Goal: Information Seeking & Learning: Learn about a topic

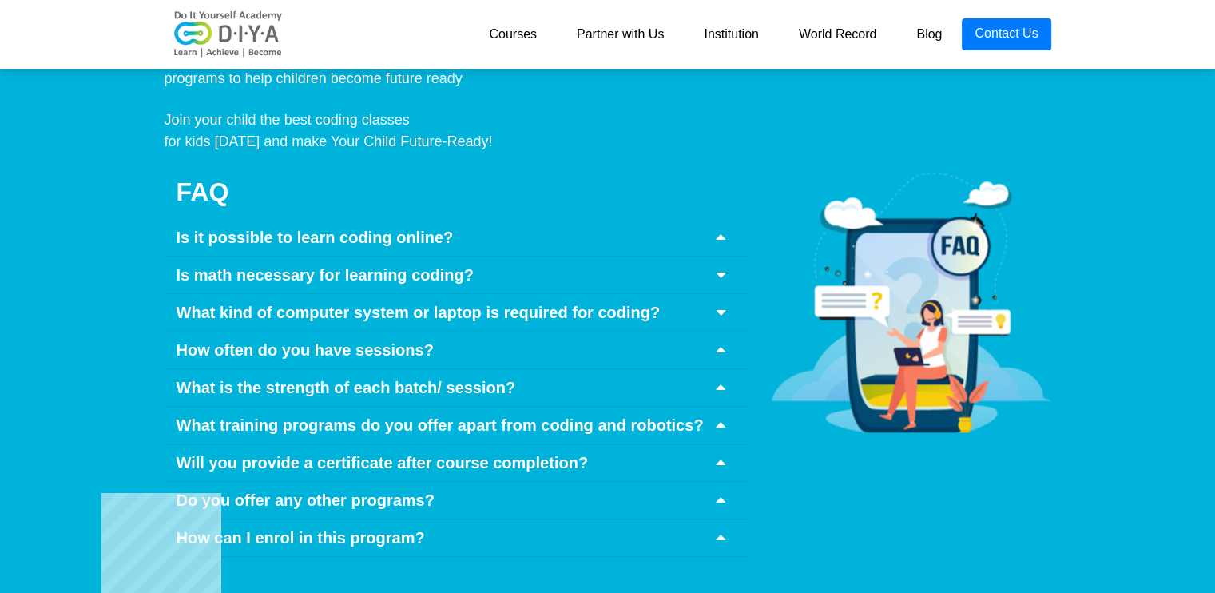
scroll to position [7438, 0]
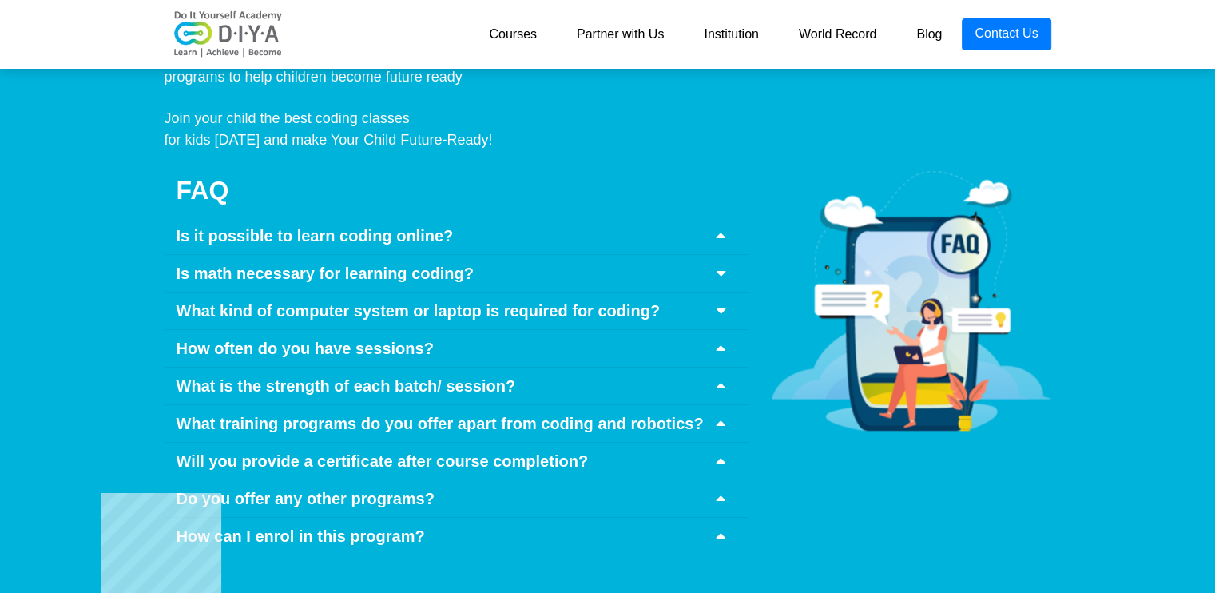
click at [706, 217] on div "Is it possible to learn coding online?" at bounding box center [456, 236] width 583 height 38
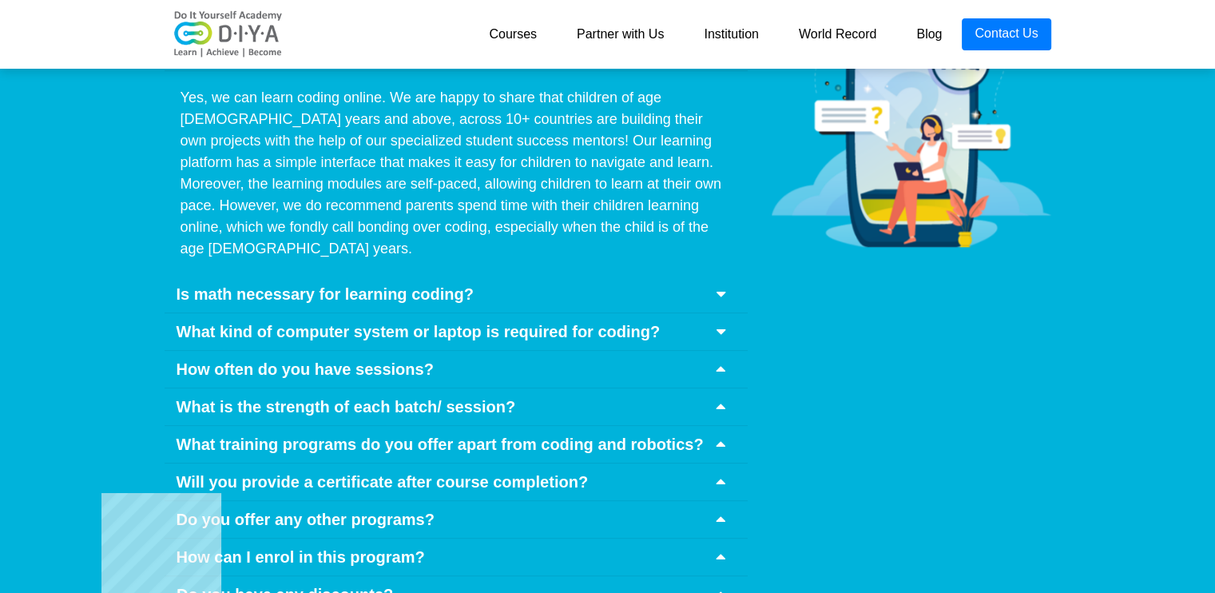
scroll to position [7622, 0]
click at [709, 276] on div "Is math necessary for learning coding?" at bounding box center [456, 295] width 583 height 38
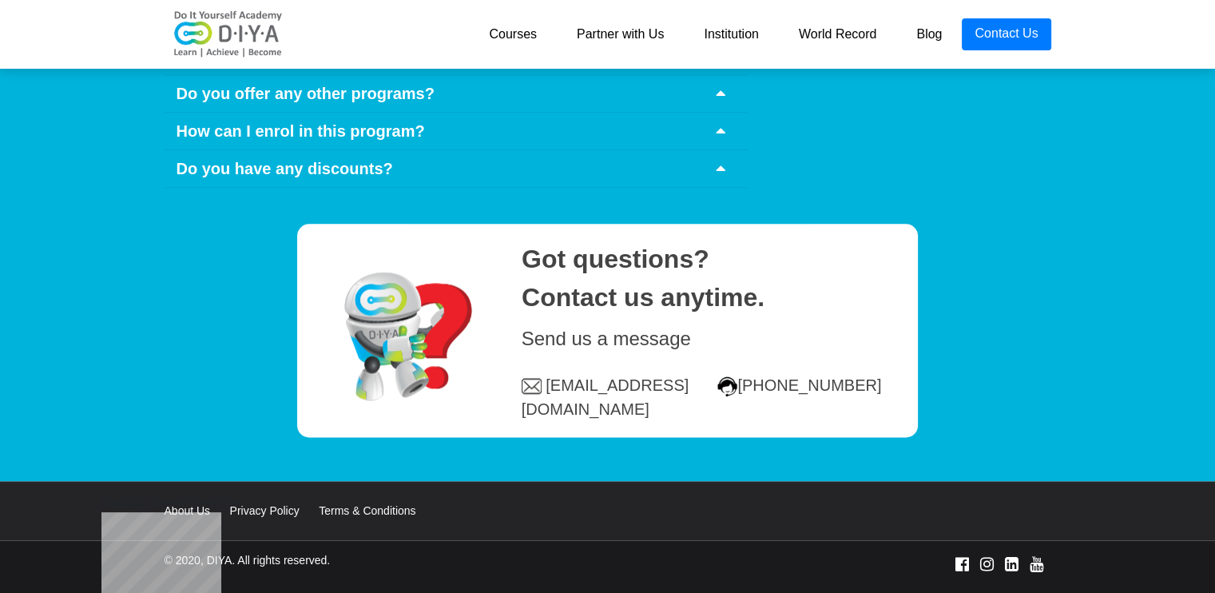
scroll to position [8015, 0]
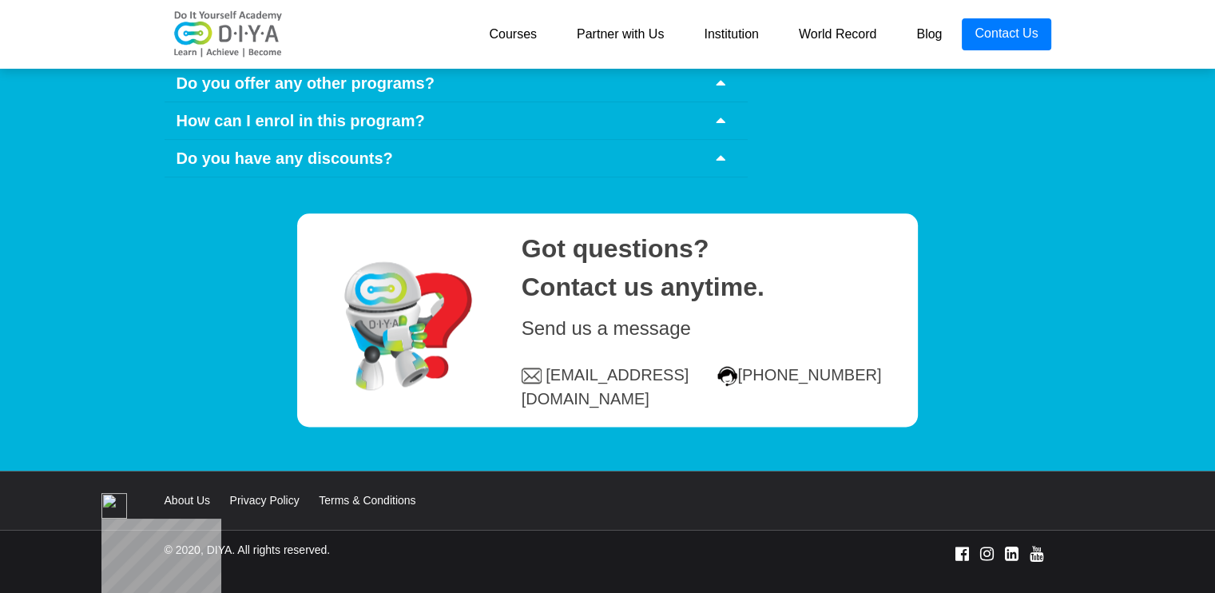
click at [172, 494] on link "About Us" at bounding box center [196, 500] width 62 height 13
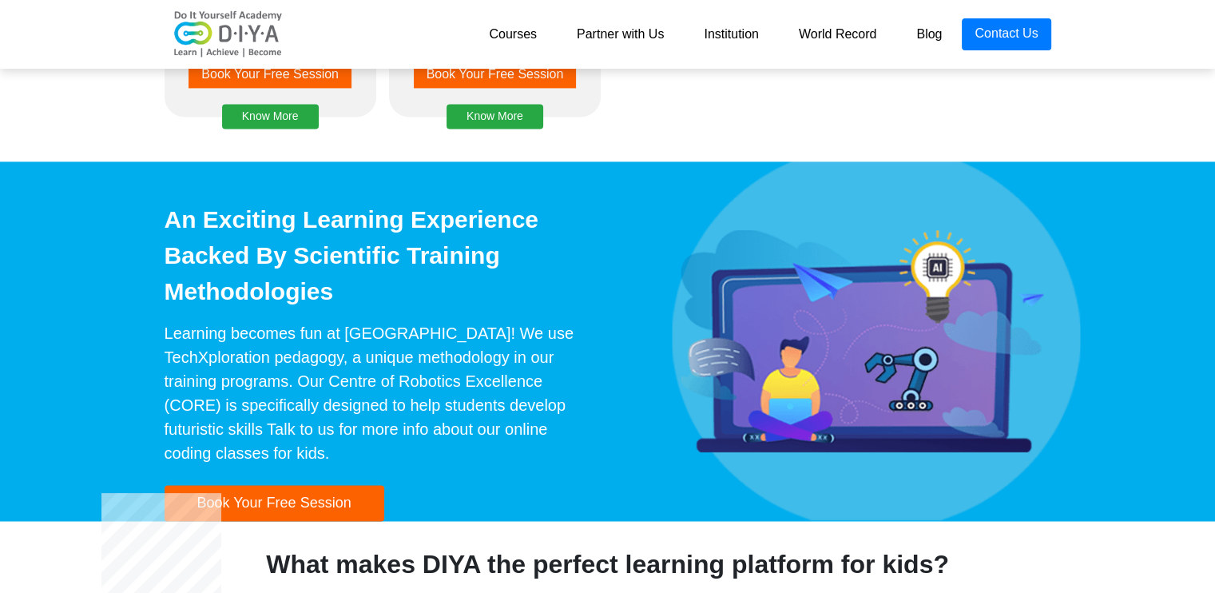
scroll to position [1936, 0]
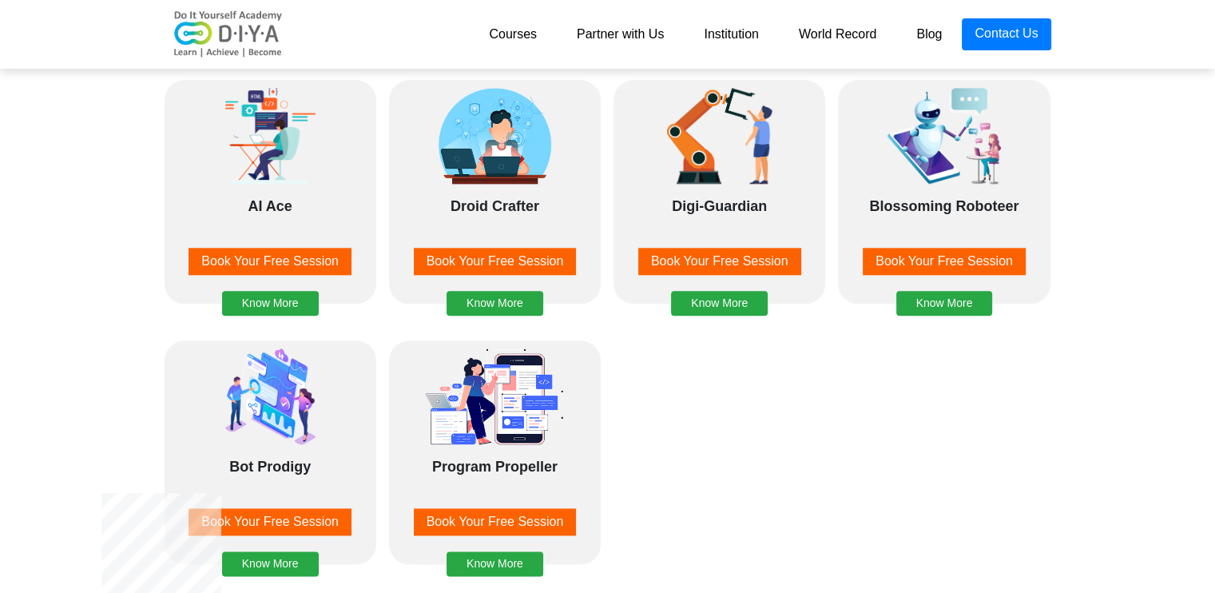
click at [732, 40] on link "Institution" at bounding box center [731, 34] width 94 height 32
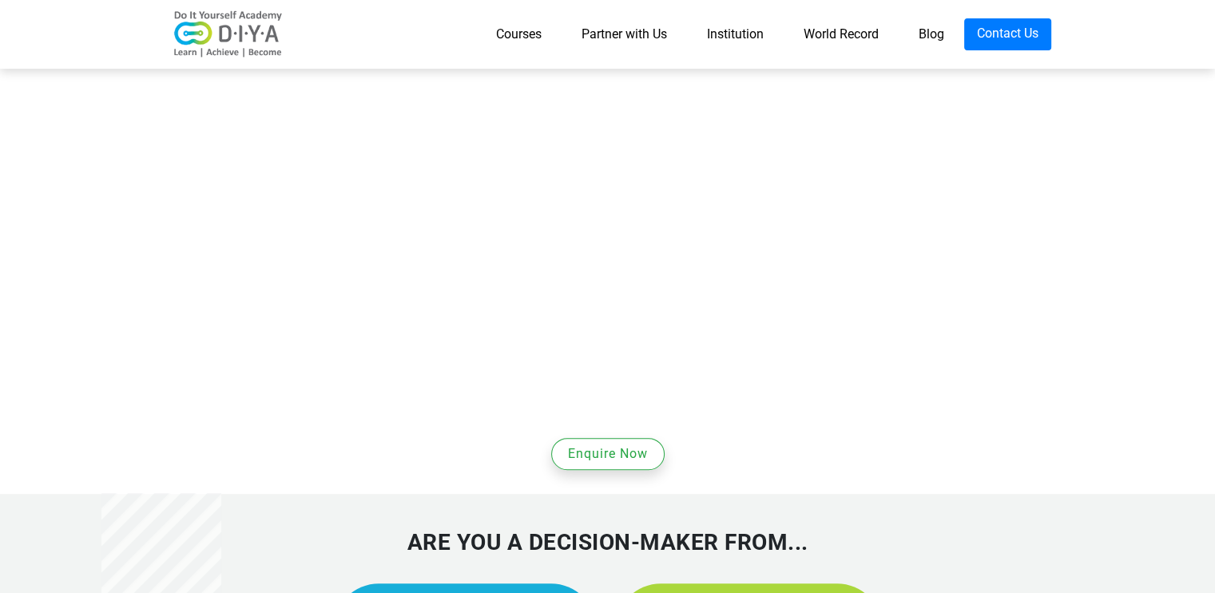
scroll to position [882, 0]
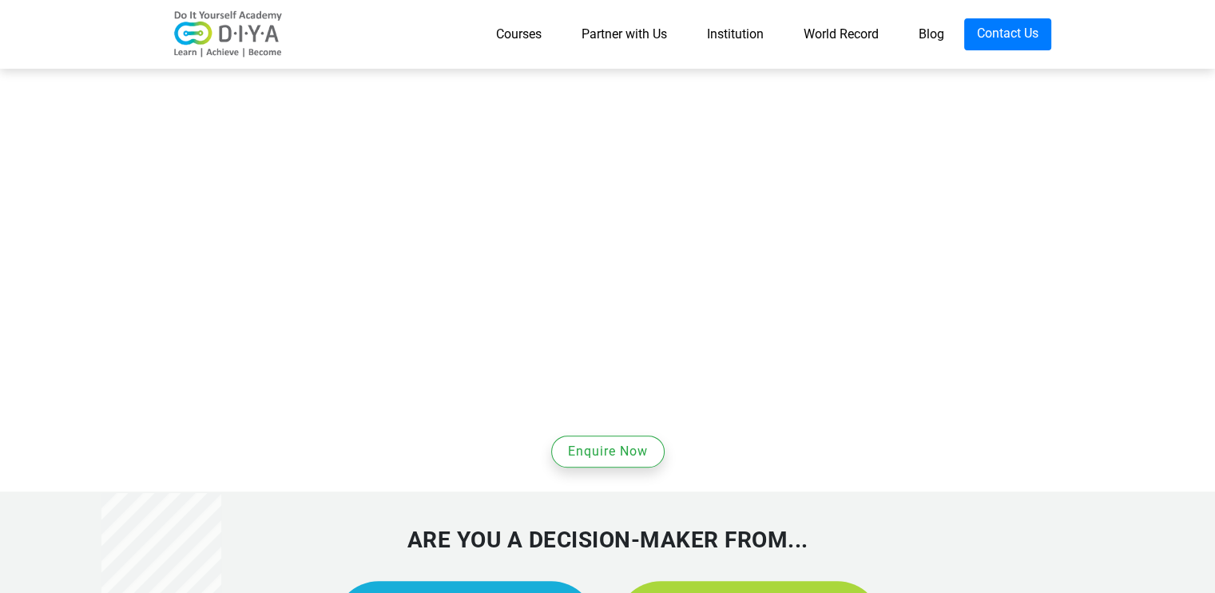
click at [786, 581] on link "COLLEGE - Be Career Ready" at bounding box center [749, 603] width 266 height 45
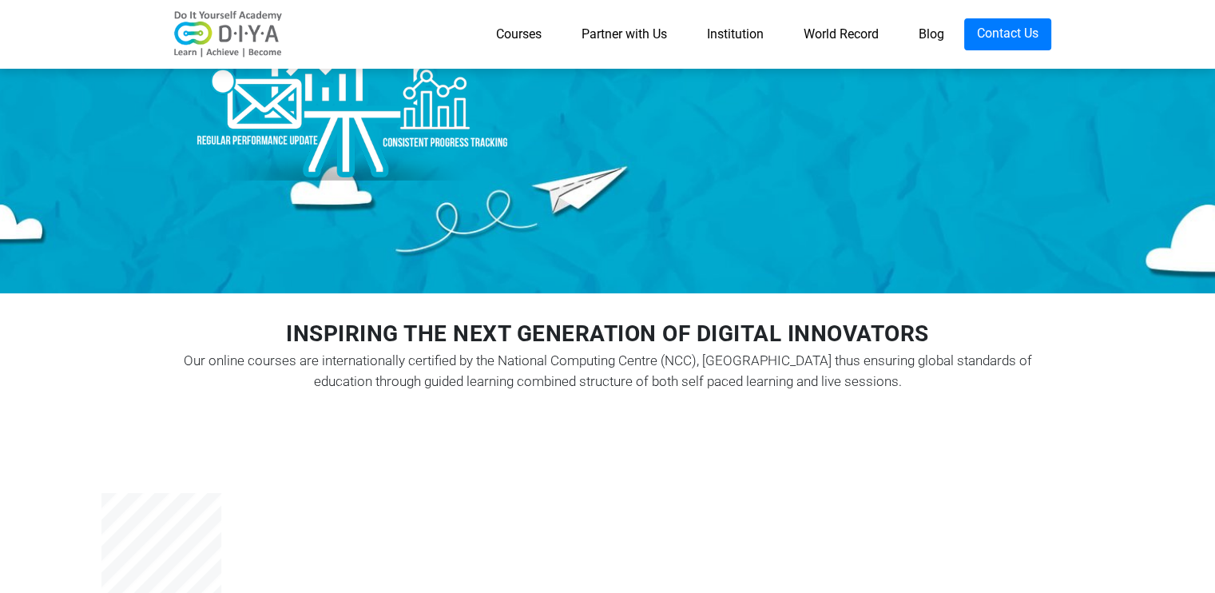
scroll to position [0, 0]
